Goal: Task Accomplishment & Management: Complete application form

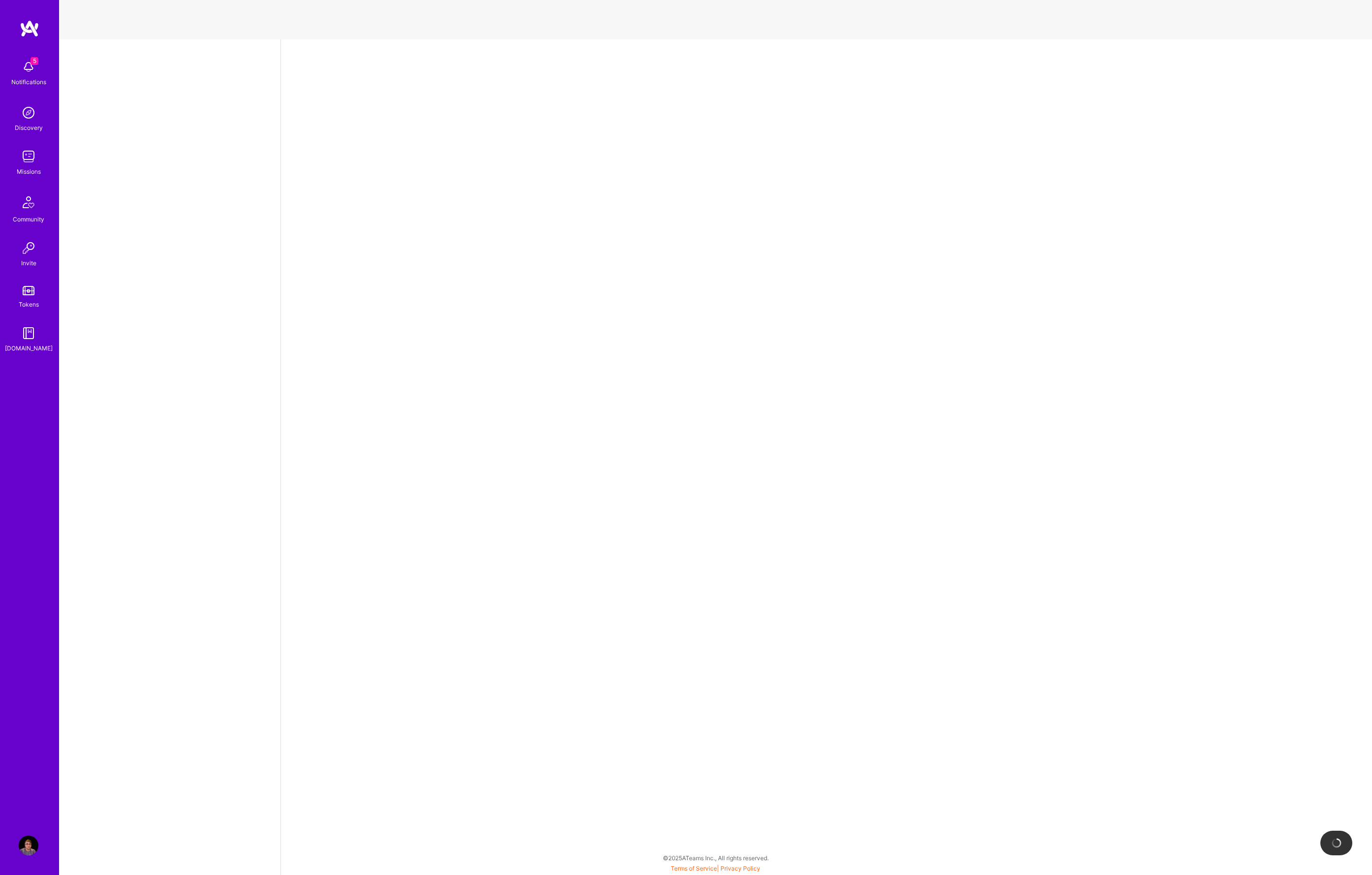
select select "GB"
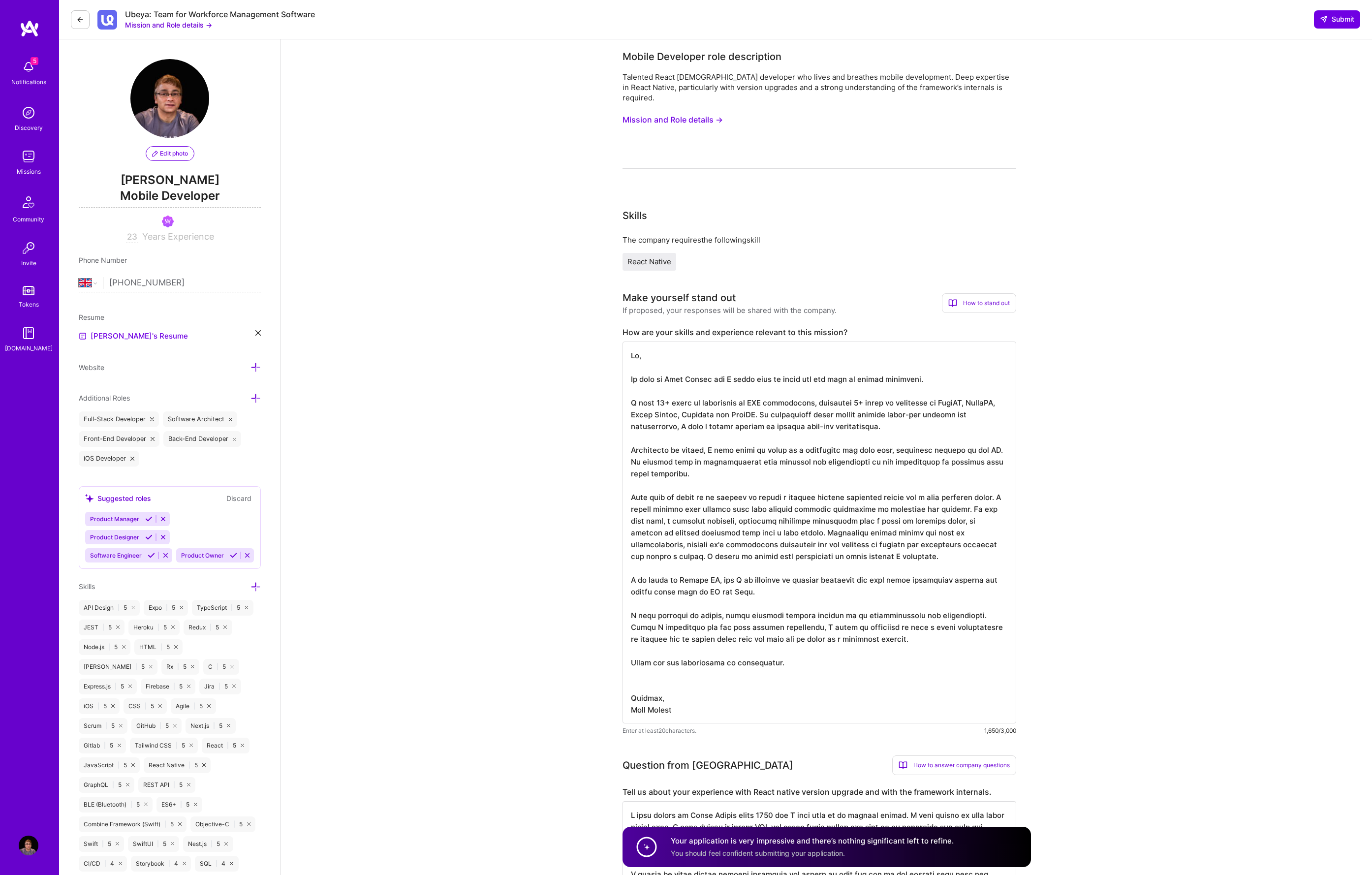
click at [27, 165] on img at bounding box center [29, 157] width 20 height 20
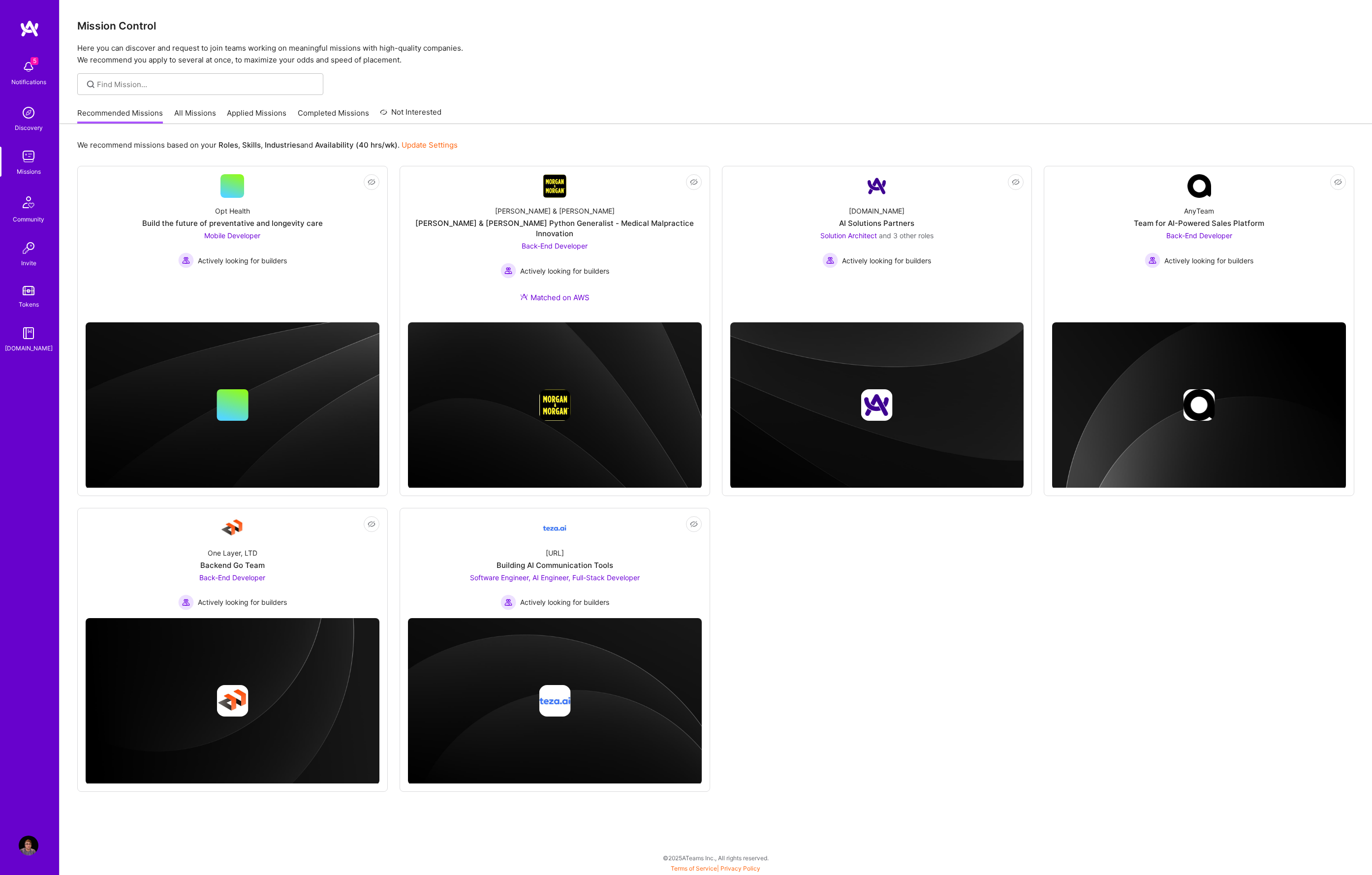
click at [239, 113] on link "Applied Missions" at bounding box center [257, 116] width 60 height 16
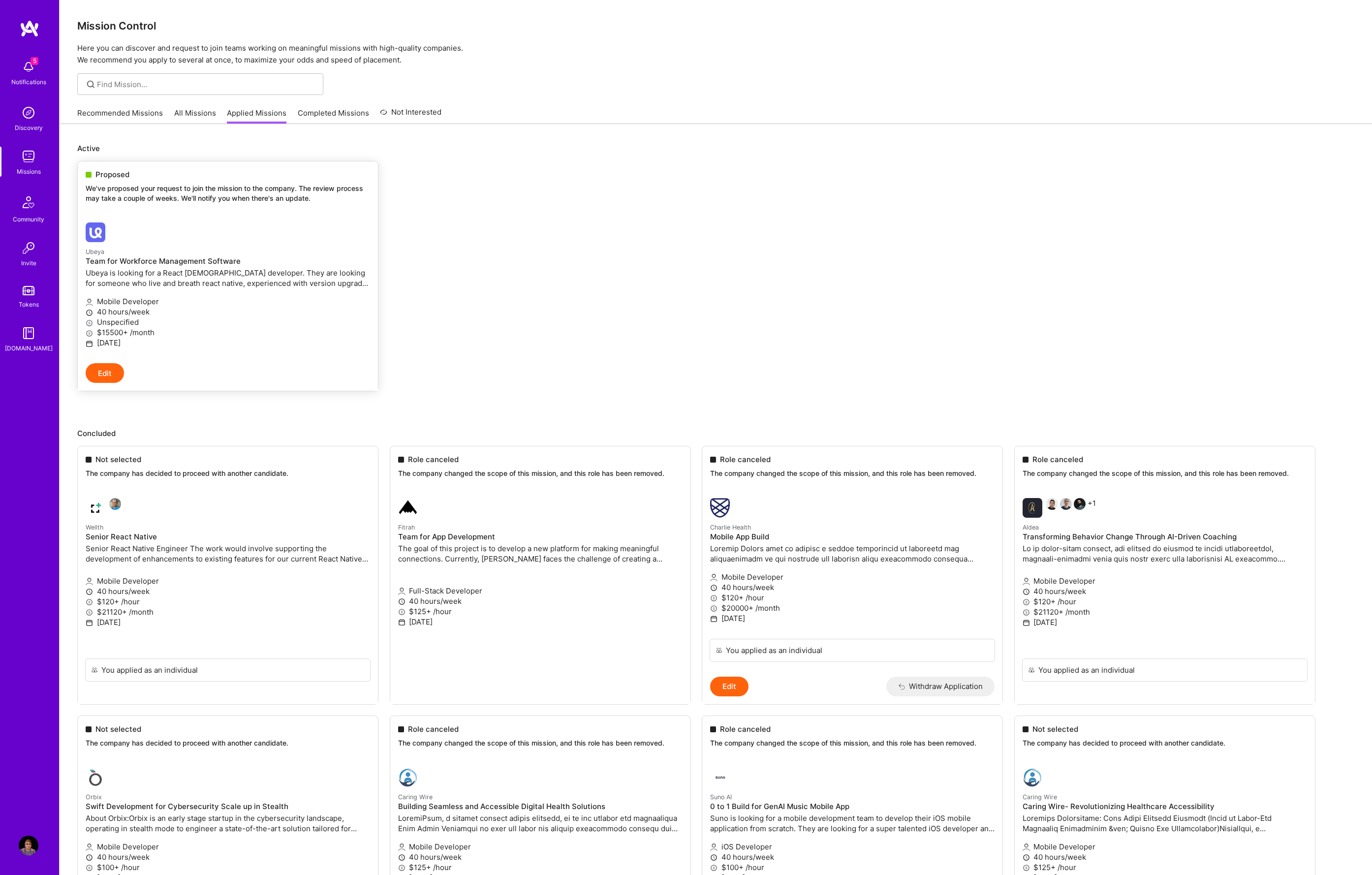
click at [241, 270] on p "Ubeya is looking for a React Native developer. They are looking for someone who…" at bounding box center [228, 278] width 285 height 20
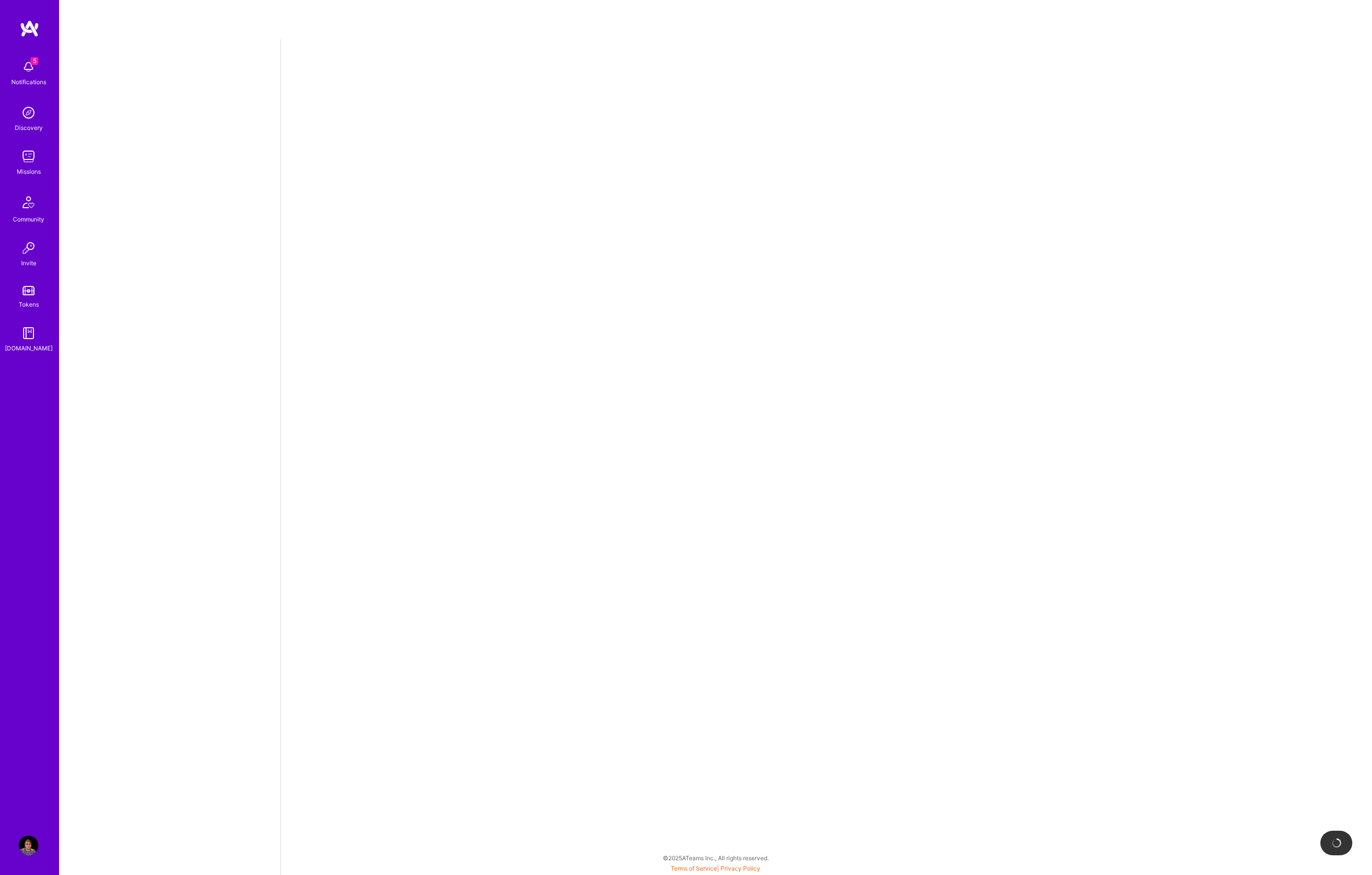
select select "GB"
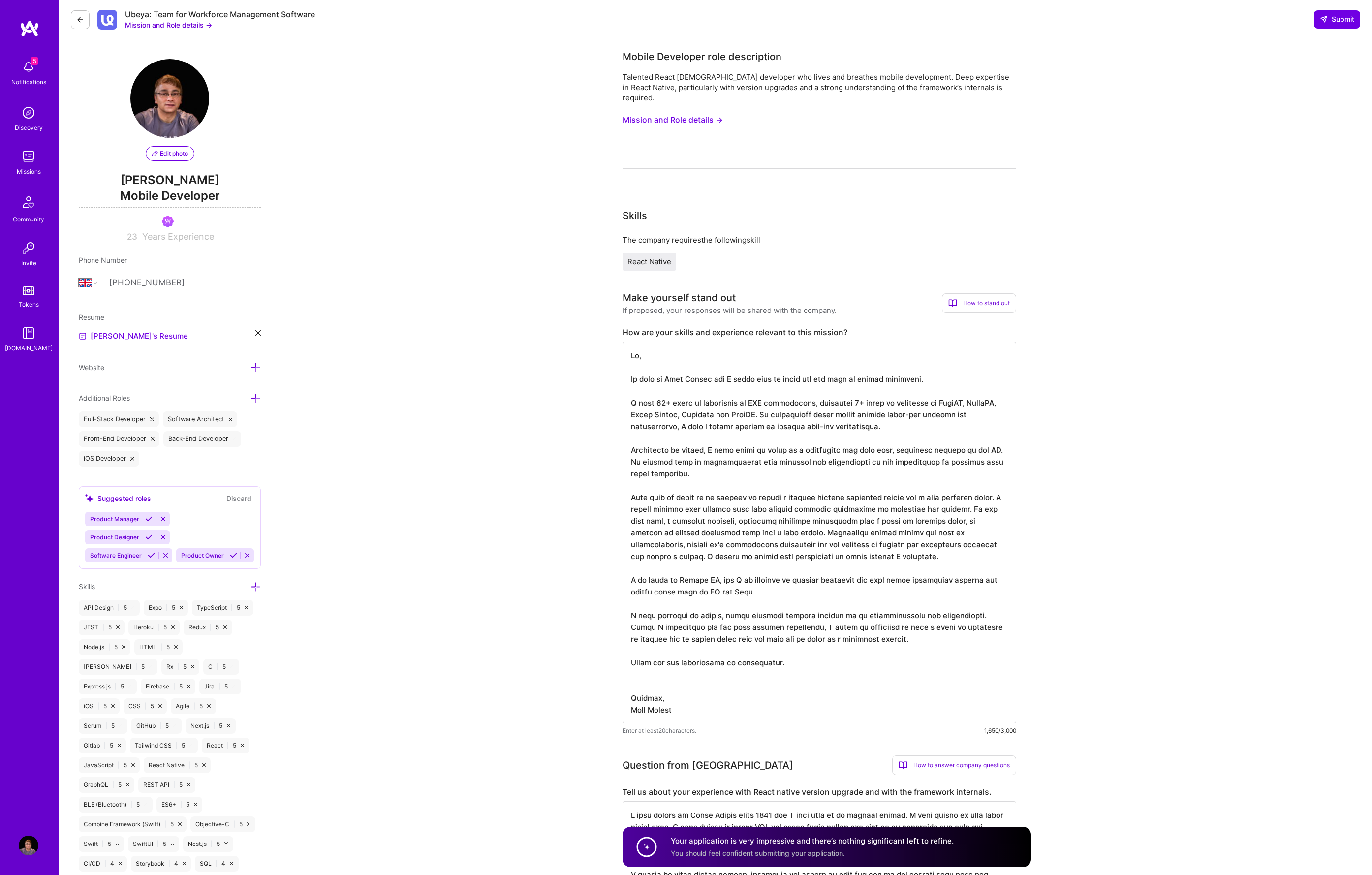
click at [640, 111] on button "Mission and Role details →" at bounding box center [673, 120] width 100 height 18
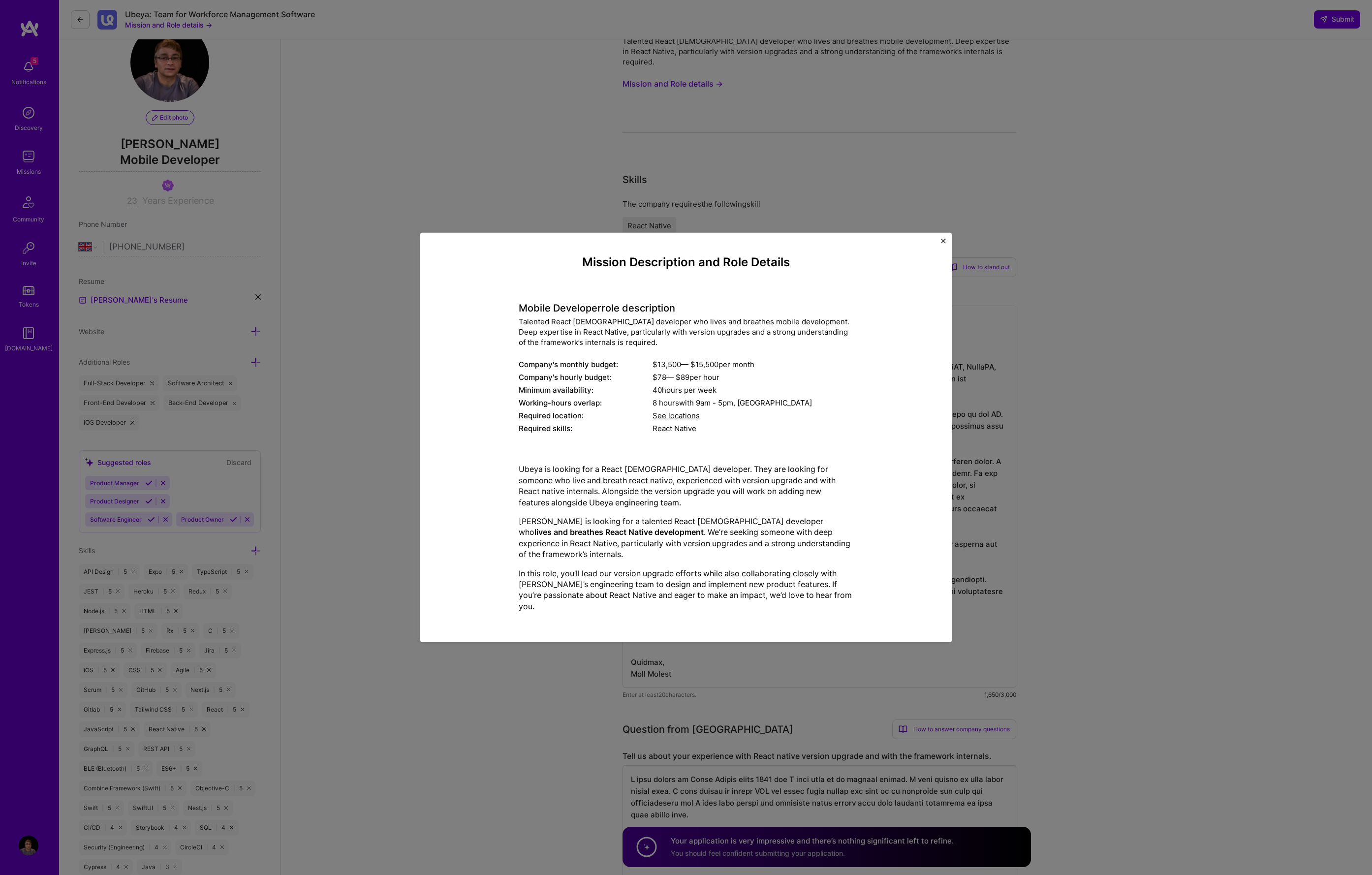
scroll to position [19, 0]
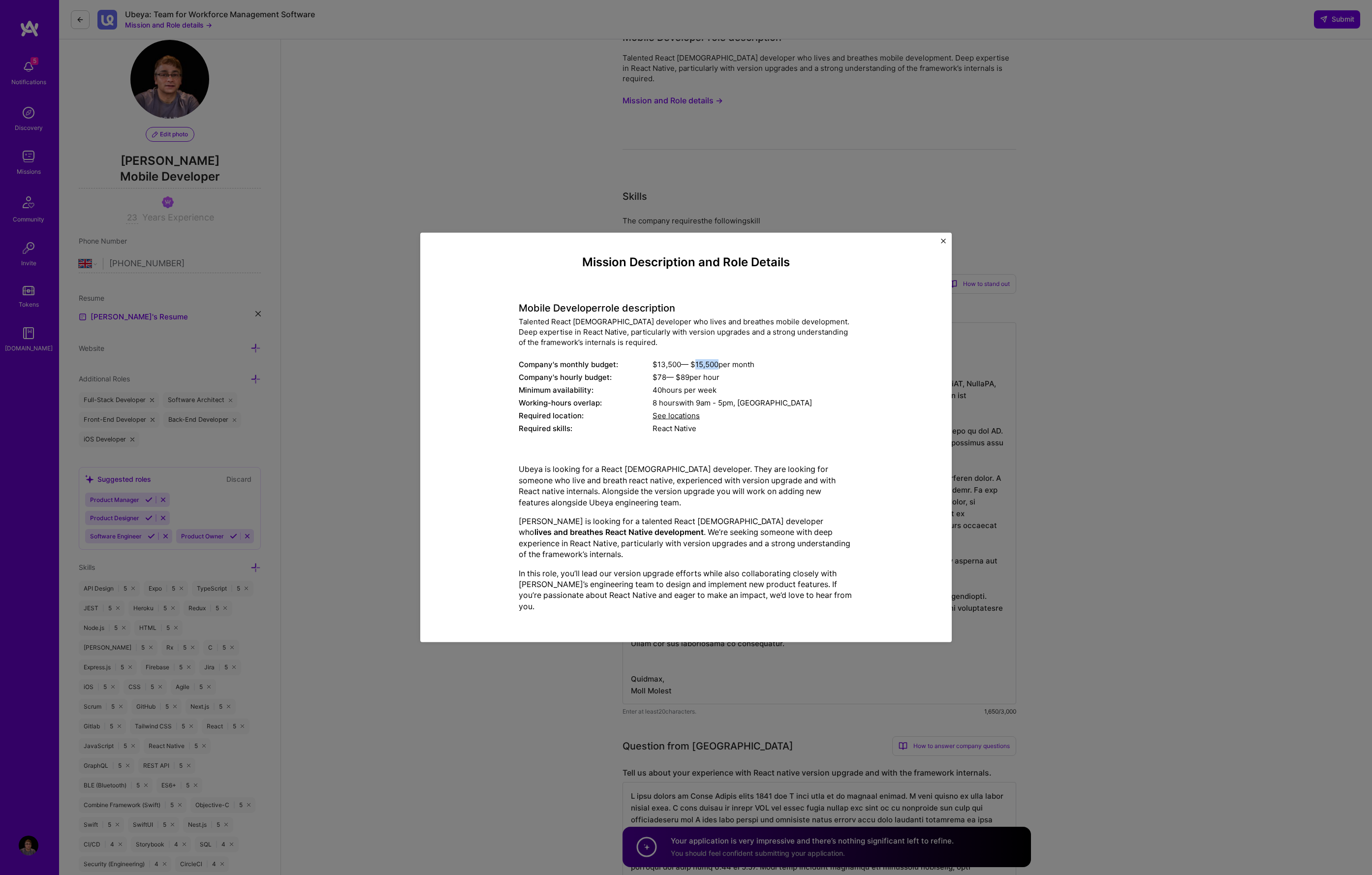
drag, startPoint x: 697, startPoint y: 370, endPoint x: 720, endPoint y: 370, distance: 23.0
click at [720, 370] on div "$ 13,500 — $ 15,500 per month" at bounding box center [753, 364] width 201 height 11
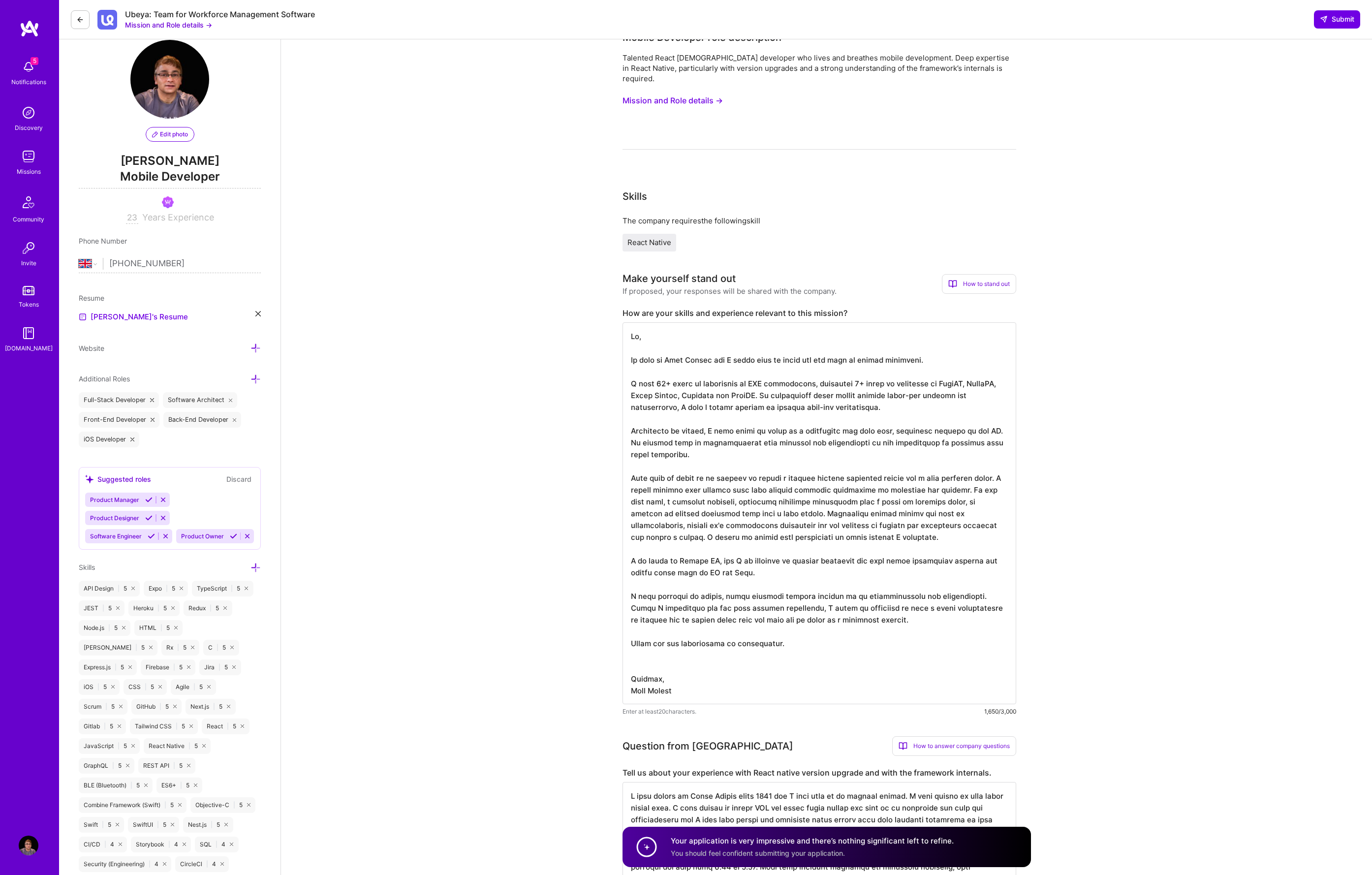
click at [27, 162] on img at bounding box center [29, 157] width 20 height 20
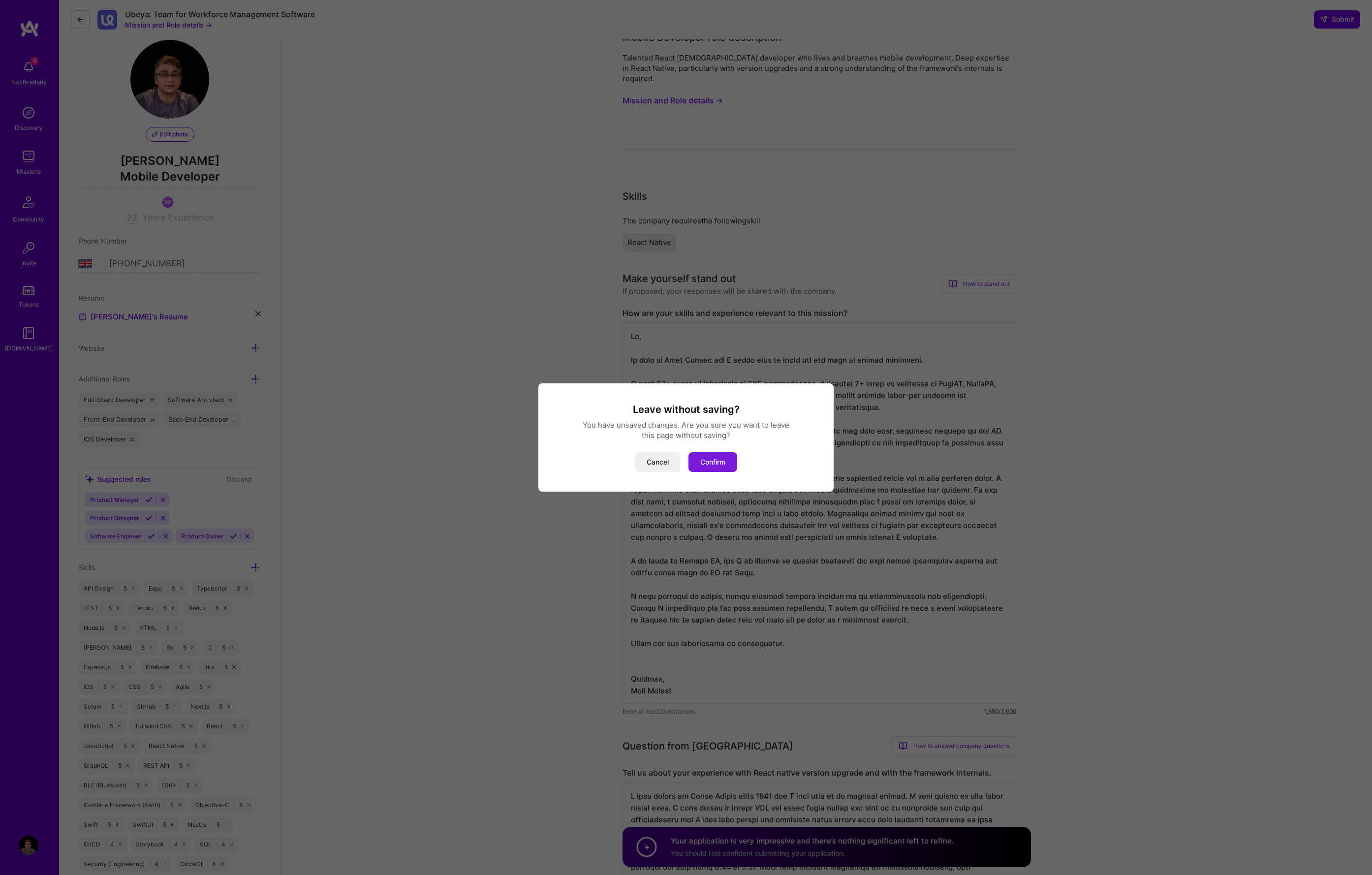
click at [706, 464] on button "Confirm" at bounding box center [712, 462] width 49 height 20
